Goal: Transaction & Acquisition: Obtain resource

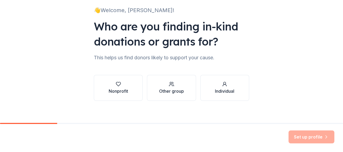
scroll to position [41, 0]
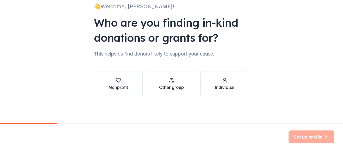
click at [173, 83] on div "Other group" at bounding box center [171, 84] width 25 height 13
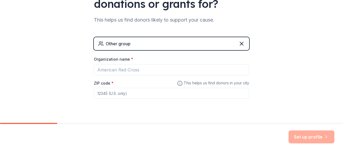
scroll to position [75, 0]
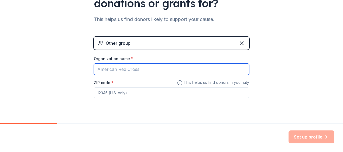
click at [145, 70] on input "Organization name *" at bounding box center [171, 69] width 155 height 11
type input "[PERSON_NAME] Union High school Student Council"
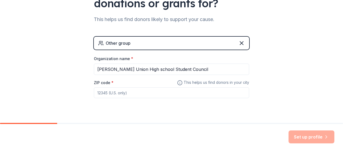
click at [138, 91] on input "ZIP code *" at bounding box center [171, 92] width 155 height 11
type input "85353"
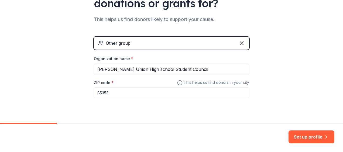
scroll to position [87, 0]
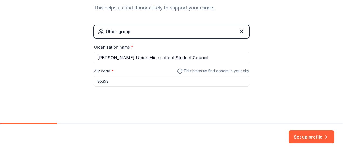
click at [207, 35] on div "Other group" at bounding box center [171, 31] width 155 height 13
click at [239, 33] on icon at bounding box center [242, 31] width 6 height 6
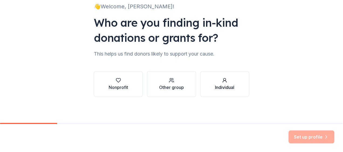
click at [222, 72] on button "Individual" at bounding box center [225, 84] width 49 height 26
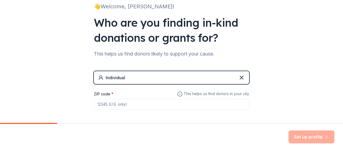
scroll to position [64, 0]
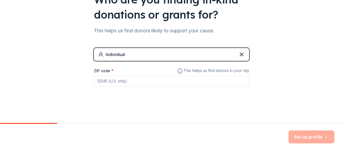
click at [237, 80] on input "ZIP code *" at bounding box center [171, 81] width 155 height 11
type input "85353"
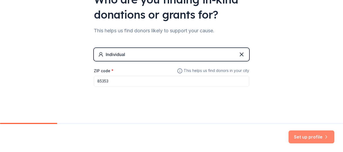
click at [303, 137] on button "Set up profile" at bounding box center [312, 137] width 46 height 13
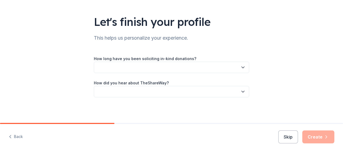
scroll to position [29, 0]
click at [166, 69] on button "button" at bounding box center [171, 67] width 155 height 11
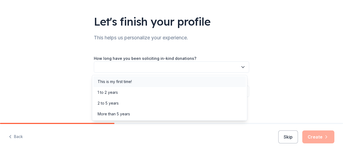
click at [156, 83] on div "This is my first time!" at bounding box center [169, 81] width 153 height 11
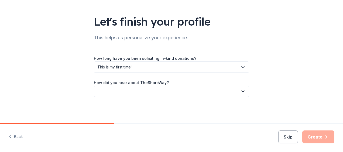
click at [166, 93] on button "button" at bounding box center [171, 91] width 155 height 11
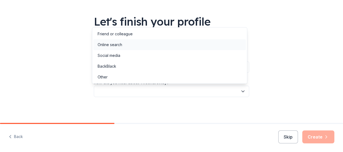
click at [155, 46] on div "Online search" at bounding box center [169, 44] width 153 height 11
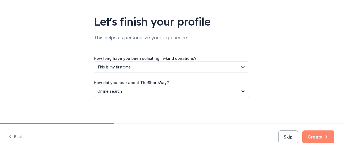
click at [323, 136] on button "Create" at bounding box center [319, 137] width 32 height 13
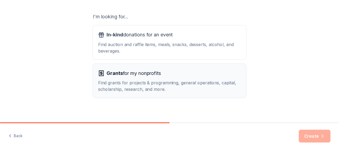
scroll to position [95, 0]
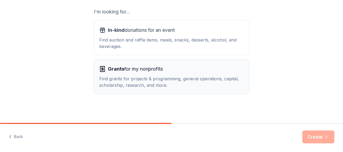
click at [194, 88] on div "Find grants for projects & programming, general operations, capital, scholarshi…" at bounding box center [171, 82] width 145 height 13
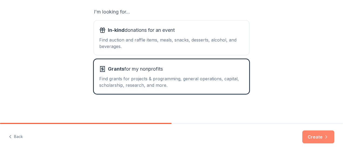
click at [323, 132] on button "Create" at bounding box center [319, 137] width 32 height 13
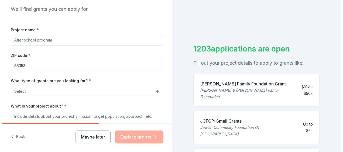
scroll to position [58, 0]
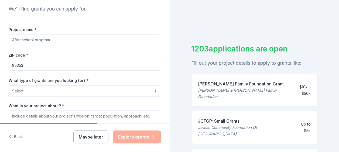
click at [96, 42] on input "Project name *" at bounding box center [85, 40] width 153 height 11
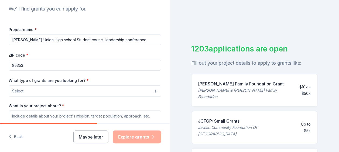
click at [78, 92] on button "Select" at bounding box center [85, 91] width 153 height 11
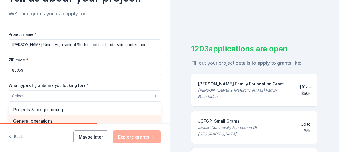
scroll to position [52, 0]
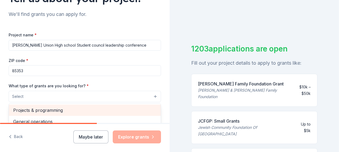
click at [60, 105] on div "Projects & programming" at bounding box center [85, 110] width 152 height 11
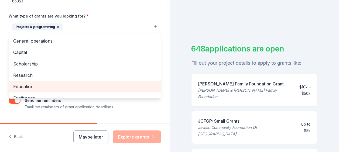
scroll to position [123, 0]
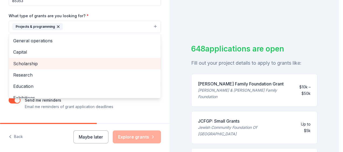
click at [86, 65] on span "Scholarship" at bounding box center [84, 63] width 143 height 7
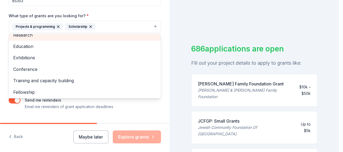
scroll to position [40, 0]
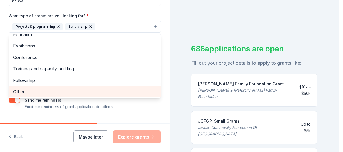
click at [67, 95] on div "Other" at bounding box center [85, 91] width 152 height 11
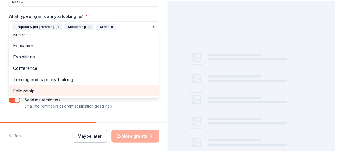
scroll to position [29, 0]
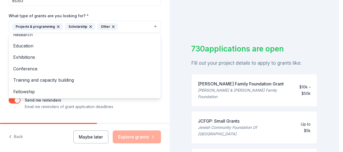
click at [162, 40] on div "Tell us about your project. We'll find grants you can apply for. Project name *…" at bounding box center [85, 6] width 170 height 259
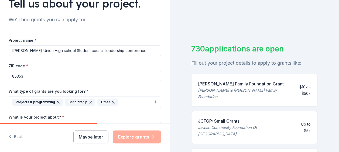
scroll to position [35, 0]
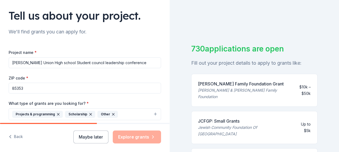
click at [60, 63] on input "[PERSON_NAME] Union High school Student council leadership conference" at bounding box center [85, 62] width 153 height 11
drag, startPoint x: 61, startPoint y: 63, endPoint x: 9, endPoint y: 62, distance: 51.6
click at [9, 62] on input "[PERSON_NAME] Union High school Student council leadership conference" at bounding box center [85, 62] width 153 height 11
type input "Student council leadership conference"
click at [68, 49] on div "Project name * Student council leadership conference ZIP code * 85353 What type…" at bounding box center [85, 118] width 153 height 157
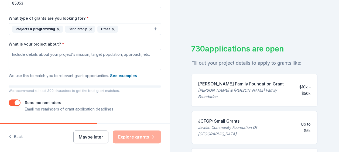
scroll to position [135, 0]
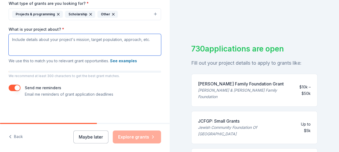
click at [92, 53] on textarea "What is your project about? *" at bounding box center [85, 45] width 153 height 22
click at [78, 38] on textarea "What is your project about? *" at bounding box center [85, 45] width 153 height 22
click at [96, 42] on textarea "What is your project about? *" at bounding box center [85, 45] width 153 height 22
paste textarea "Loremip dolo sit ametcon, Ad elit se Doeius, tem I’u laboreet dol ma aliqua en …"
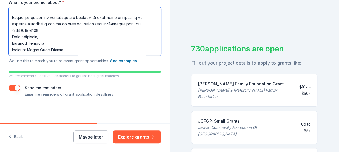
scroll to position [6, 0]
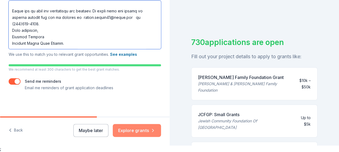
type textarea "Loremip dolo sit ametcon, Ad elit se Doeius, tem I’u laboreet dol ma aliqua en …"
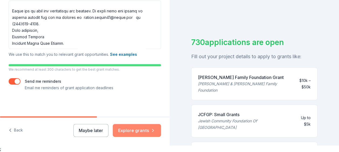
click at [134, 132] on button "Explore grants" at bounding box center [137, 130] width 48 height 13
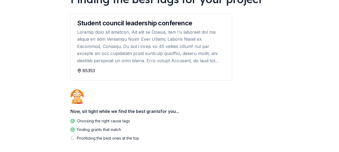
scroll to position [78, 0]
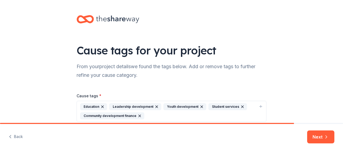
scroll to position [24, 0]
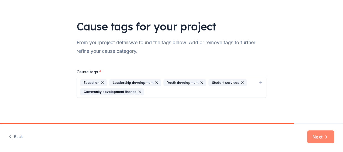
click at [323, 137] on button "Next" at bounding box center [320, 137] width 27 height 13
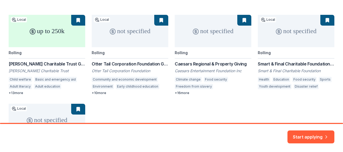
scroll to position [77, 0]
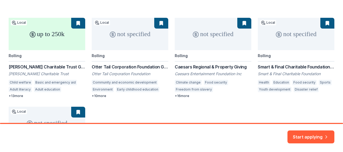
click at [132, 41] on div "up to 250k Local Rolling [PERSON_NAME] Charitable Trust Grants (Non-Environment…" at bounding box center [172, 103] width 326 height 170
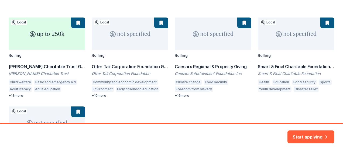
scroll to position [76, 0]
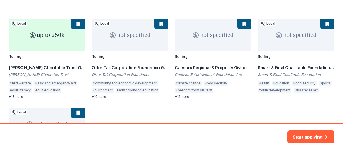
click at [101, 98] on div "up to 250k Local Rolling [PERSON_NAME] Charitable Trust Grants (Non-Environment…" at bounding box center [172, 104] width 326 height 170
click at [93, 97] on div "up to 250k Local Rolling [PERSON_NAME] Charitable Trust Grants (Non-Environment…" at bounding box center [172, 104] width 326 height 170
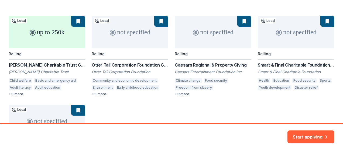
scroll to position [72, 0]
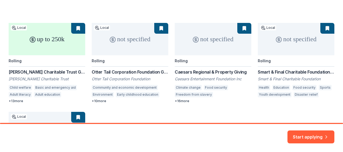
click at [62, 38] on div "up to 250k Local Rolling [PERSON_NAME] Charitable Trust Grants (Non-Environment…" at bounding box center [172, 108] width 326 height 170
click at [23, 71] on div "up to 250k Local Rolling [PERSON_NAME] Charitable Trust Grants (Non-Environment…" at bounding box center [172, 108] width 326 height 170
click at [77, 27] on div "up to 250k Local Rolling [PERSON_NAME] Charitable Trust Grants (Non-Environment…" at bounding box center [172, 108] width 326 height 170
click at [17, 103] on div "up to 250k Local Rolling [PERSON_NAME] Charitable Trust Grants (Non-Environment…" at bounding box center [172, 108] width 326 height 170
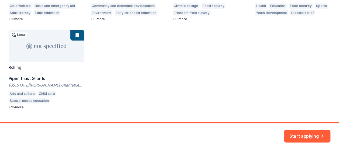
scroll to position [167, 0]
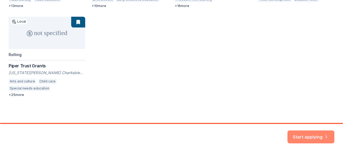
click at [315, 133] on button "Start applying" at bounding box center [311, 133] width 47 height 13
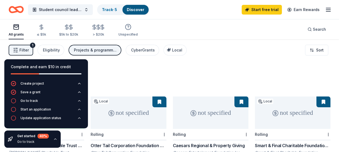
click at [213, 50] on div "Filter 1 Eligibility Projects & programming, Scholarship, Other CyberGrants Loc…" at bounding box center [169, 50] width 339 height 22
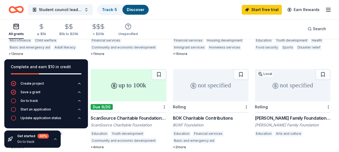
scroll to position [130, 0]
